Goal: Book appointment/travel/reservation

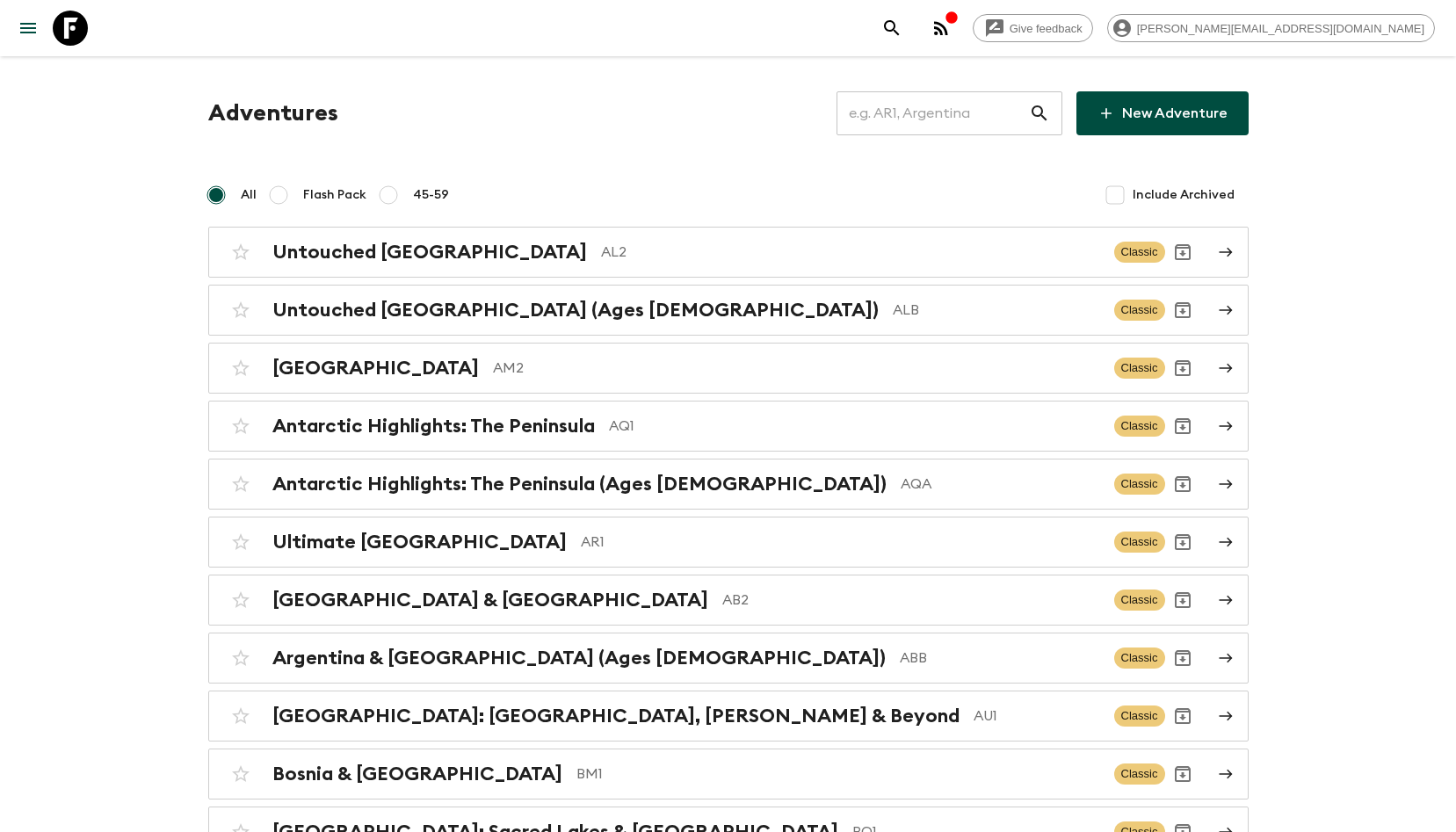
click at [894, 126] on input "text" at bounding box center [933, 113] width 192 height 49
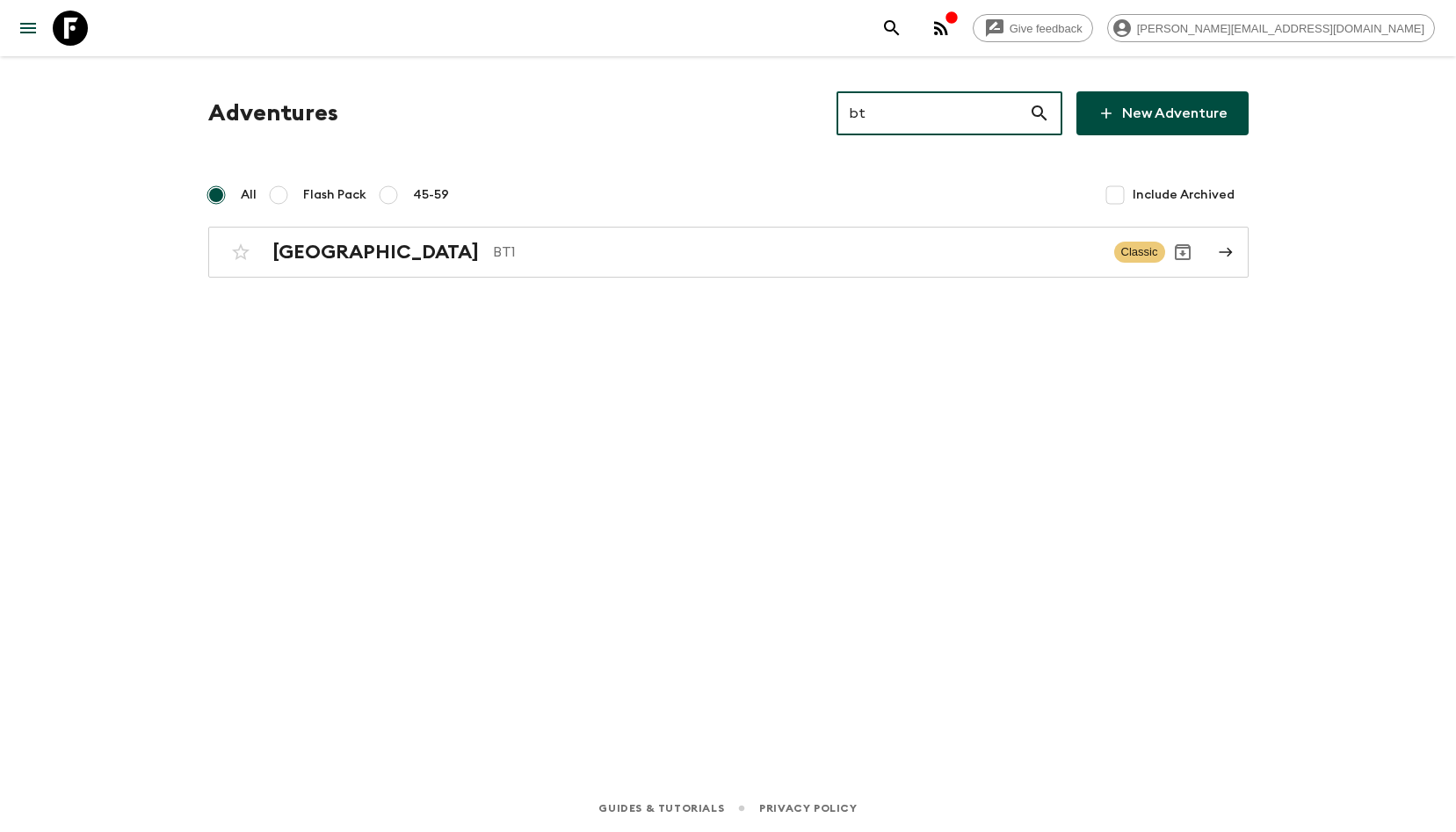
type input "bt"
click at [609, 280] on div "Adventures bt ​ New Adventure All Flash Pack 45-59 Include Archived Bhutan BT1 …" at bounding box center [728, 395] width 1125 height 679
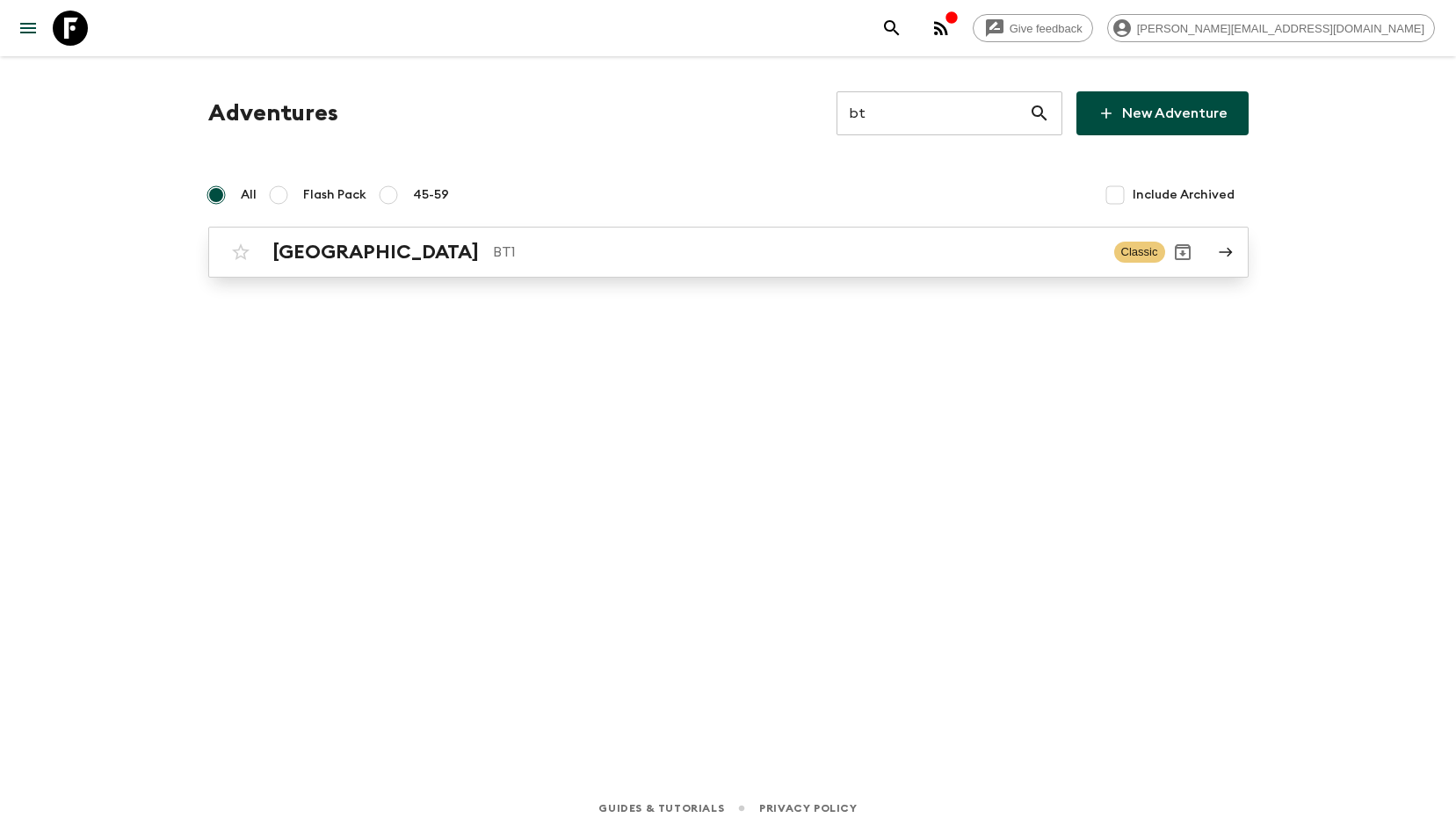
click at [617, 266] on div "Bhutan BT1 Classic" at bounding box center [694, 252] width 942 height 35
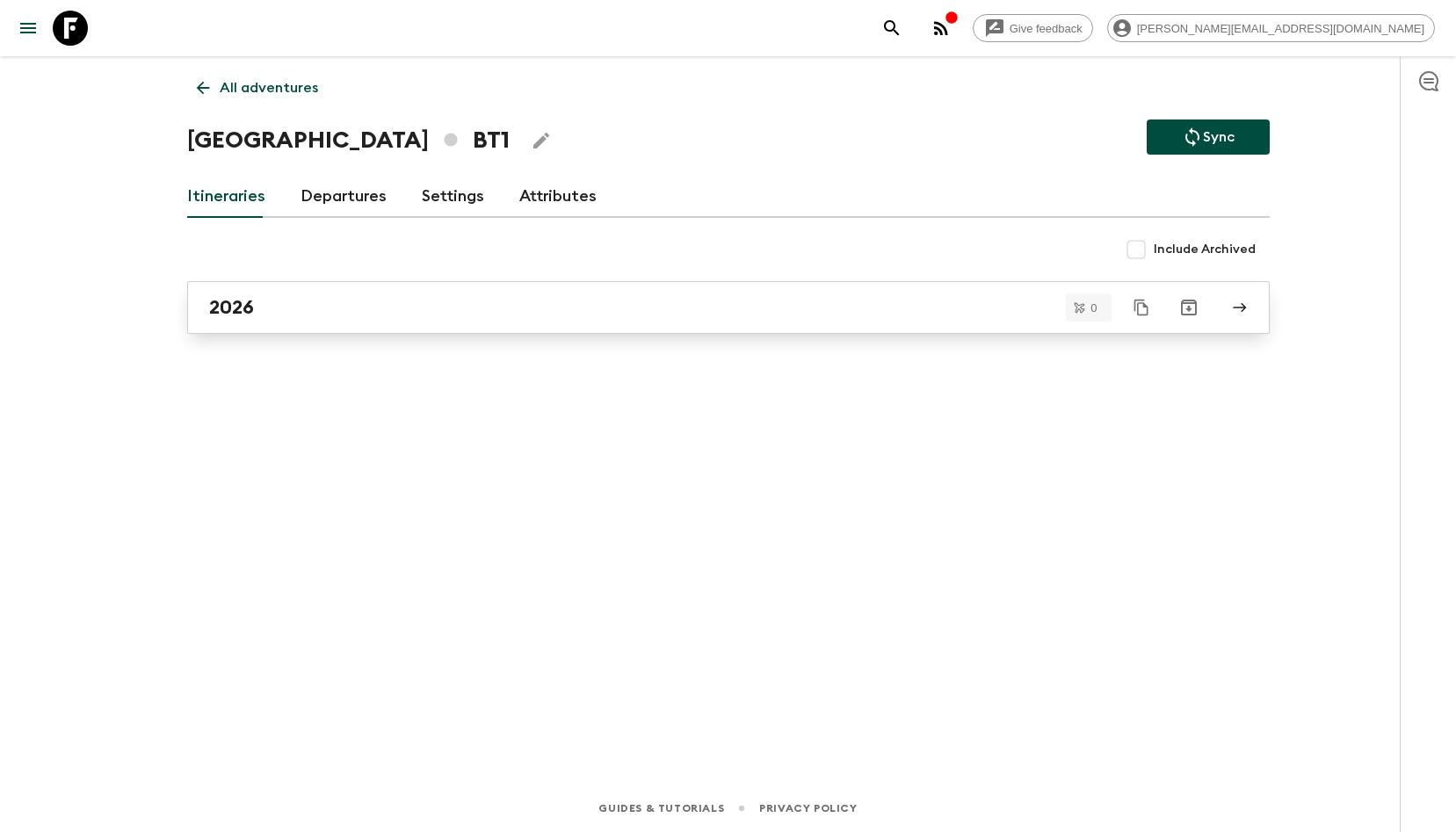
click at [606, 296] on div "2026" at bounding box center [712, 307] width 1006 height 22
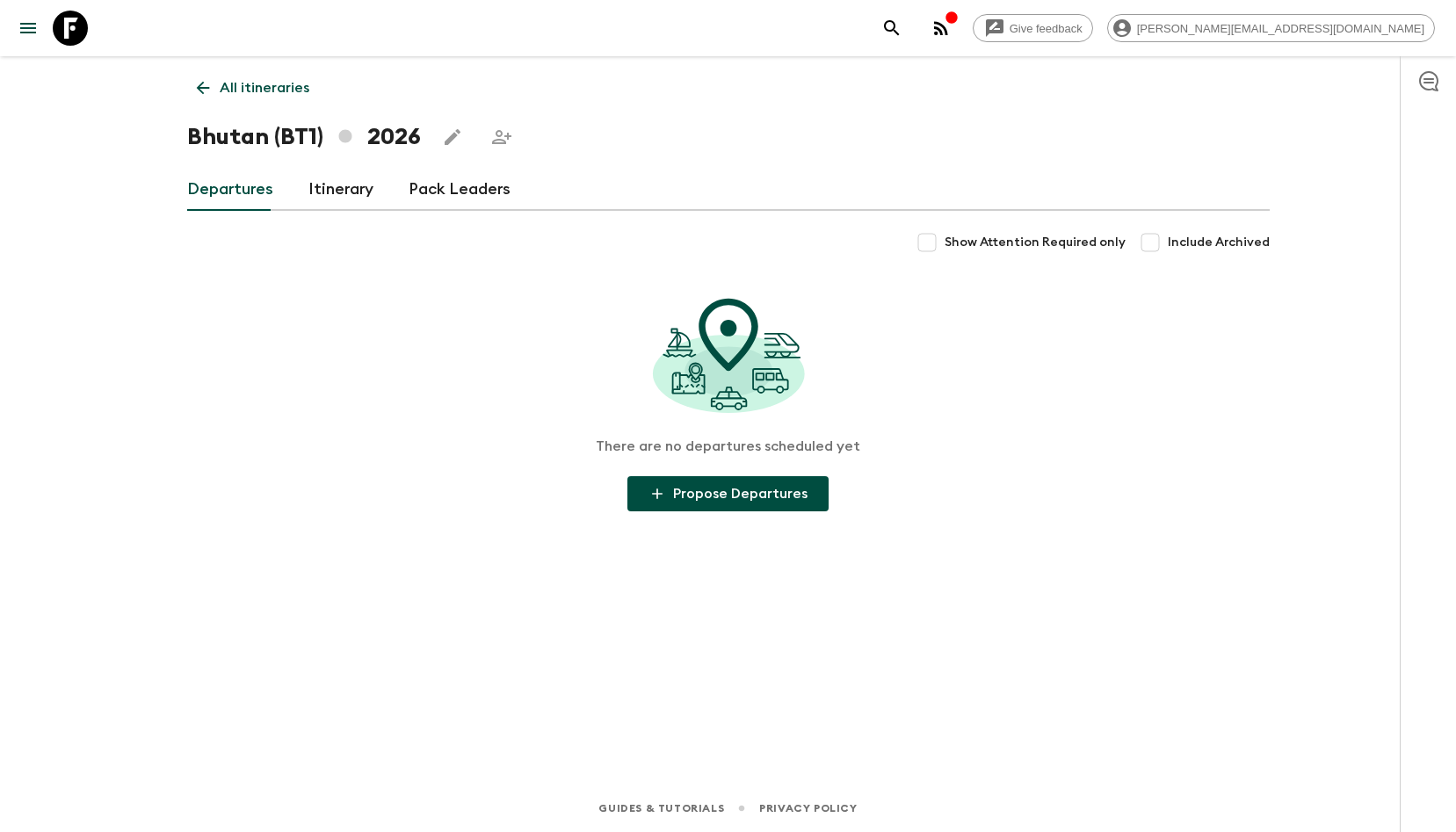
click at [366, 191] on link "Itinerary" at bounding box center [341, 190] width 65 height 42
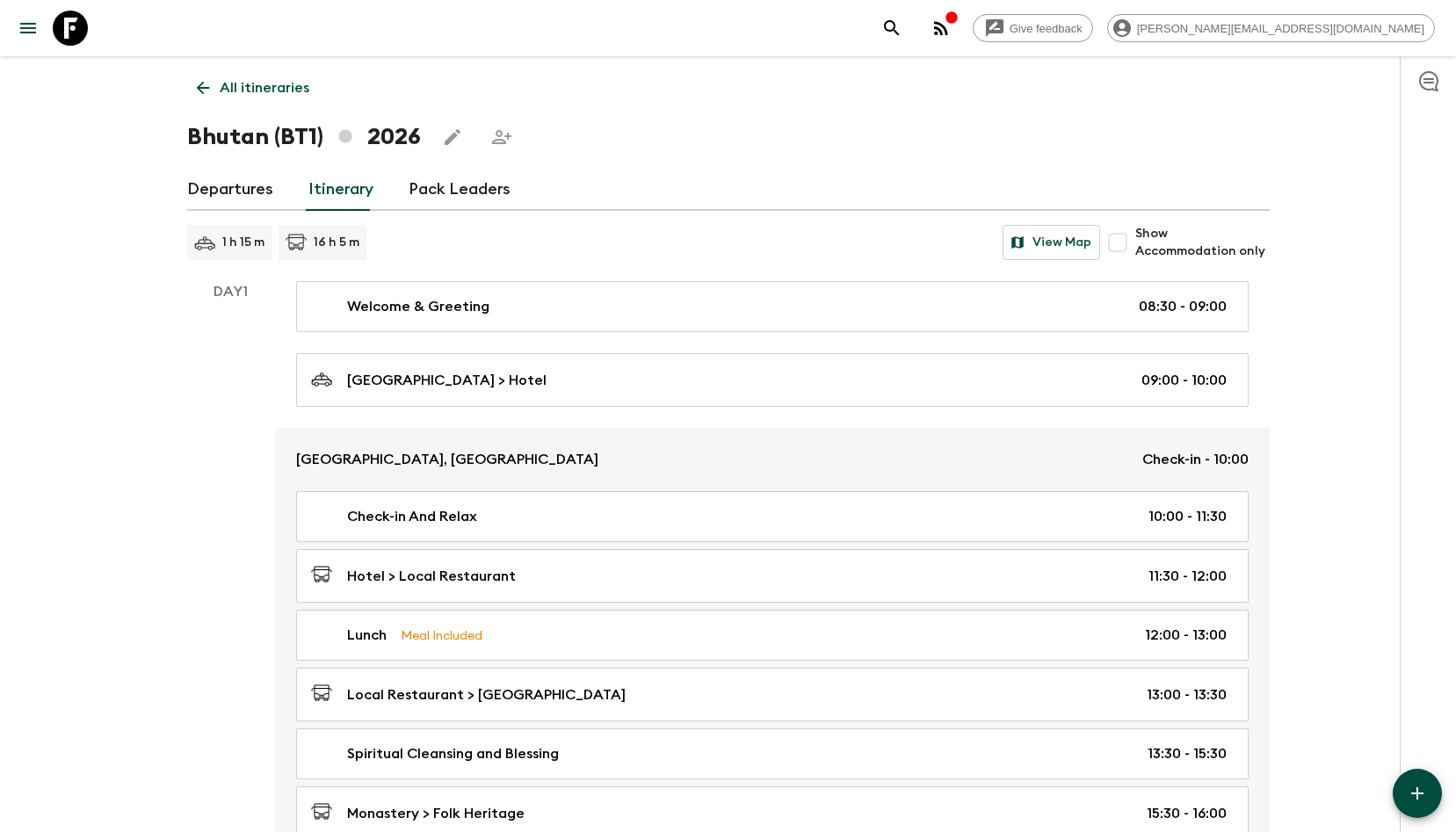
click at [959, 26] on div "button" at bounding box center [952, 19] width 14 height 18
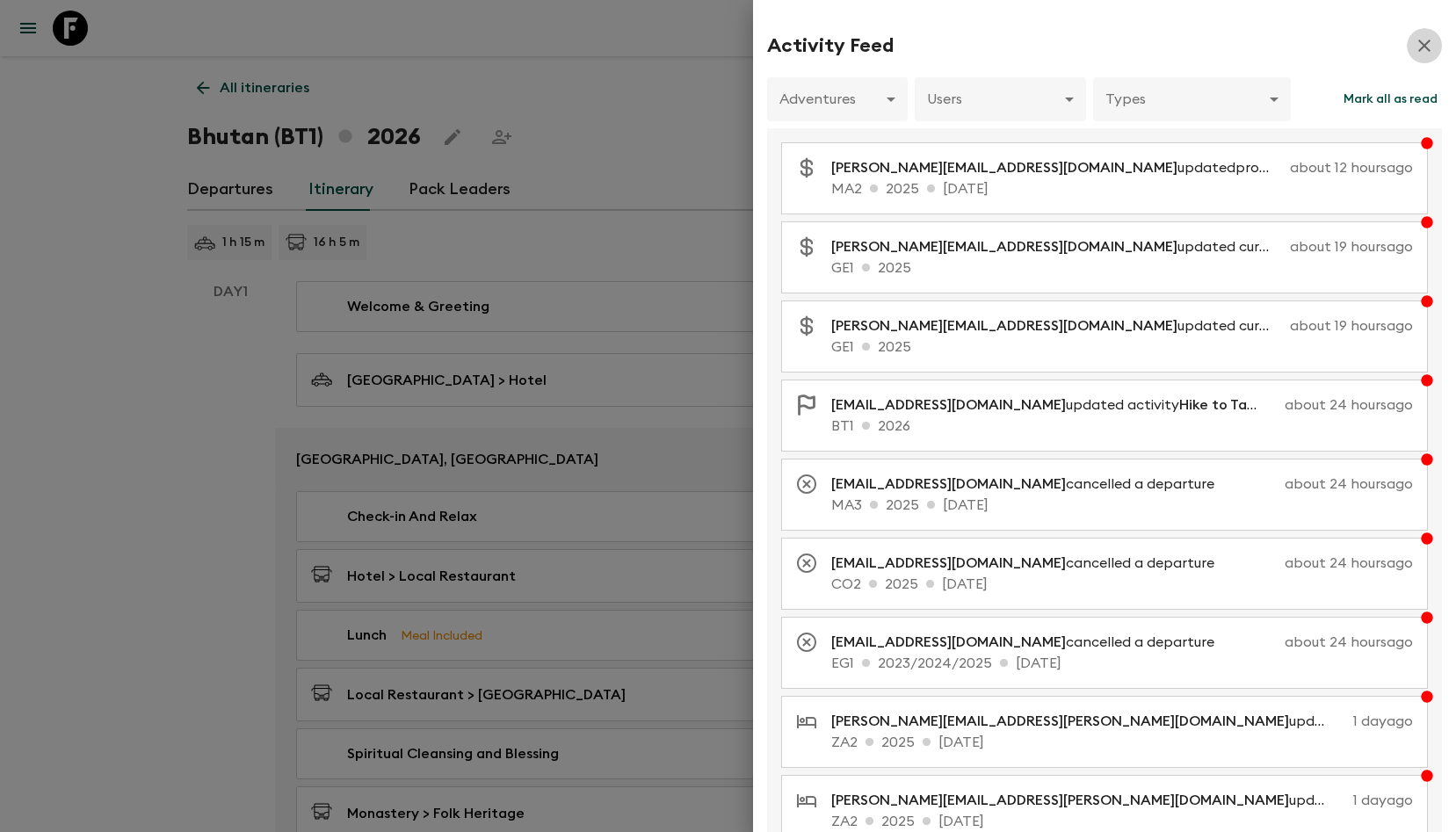
click at [1437, 48] on button "button" at bounding box center [1425, 46] width 35 height 35
